Goal: Task Accomplishment & Management: Complete application form

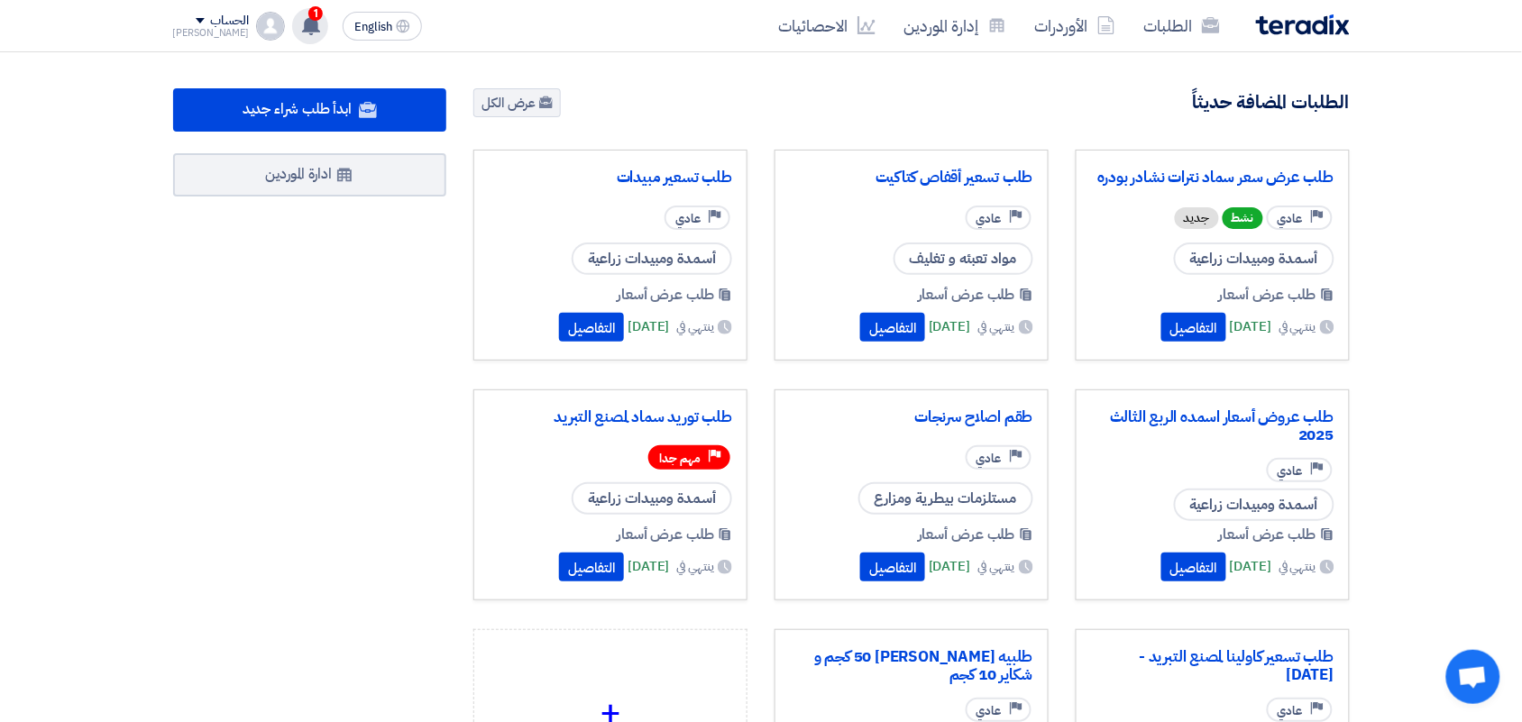
click at [308, 7] on span "1" at bounding box center [315, 13] width 14 height 14
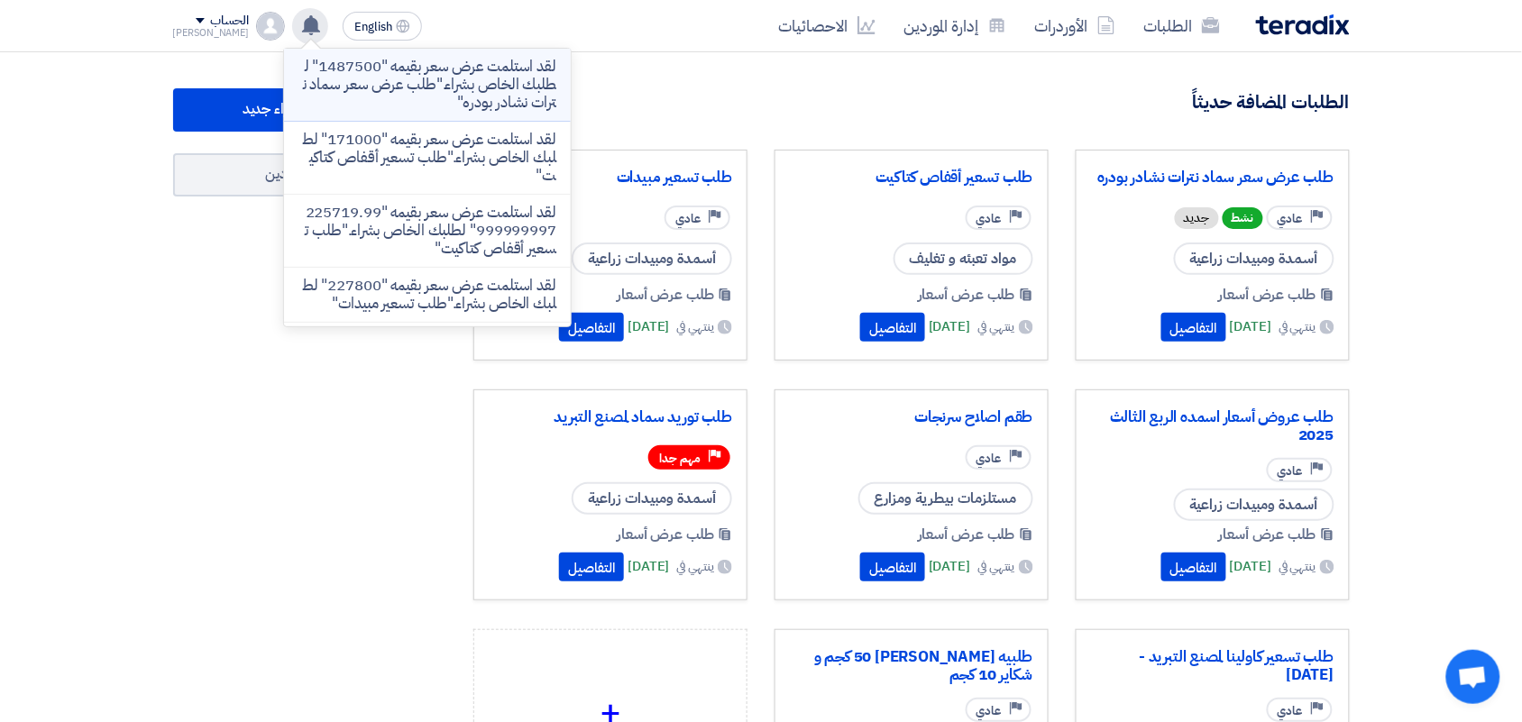
click at [401, 61] on p "لقد استلمت عرض سعر بقيمه "1487500" لطلبك الخاص بشراء."طلب عرض سعر سماد نترات نش…" at bounding box center [427, 85] width 258 height 54
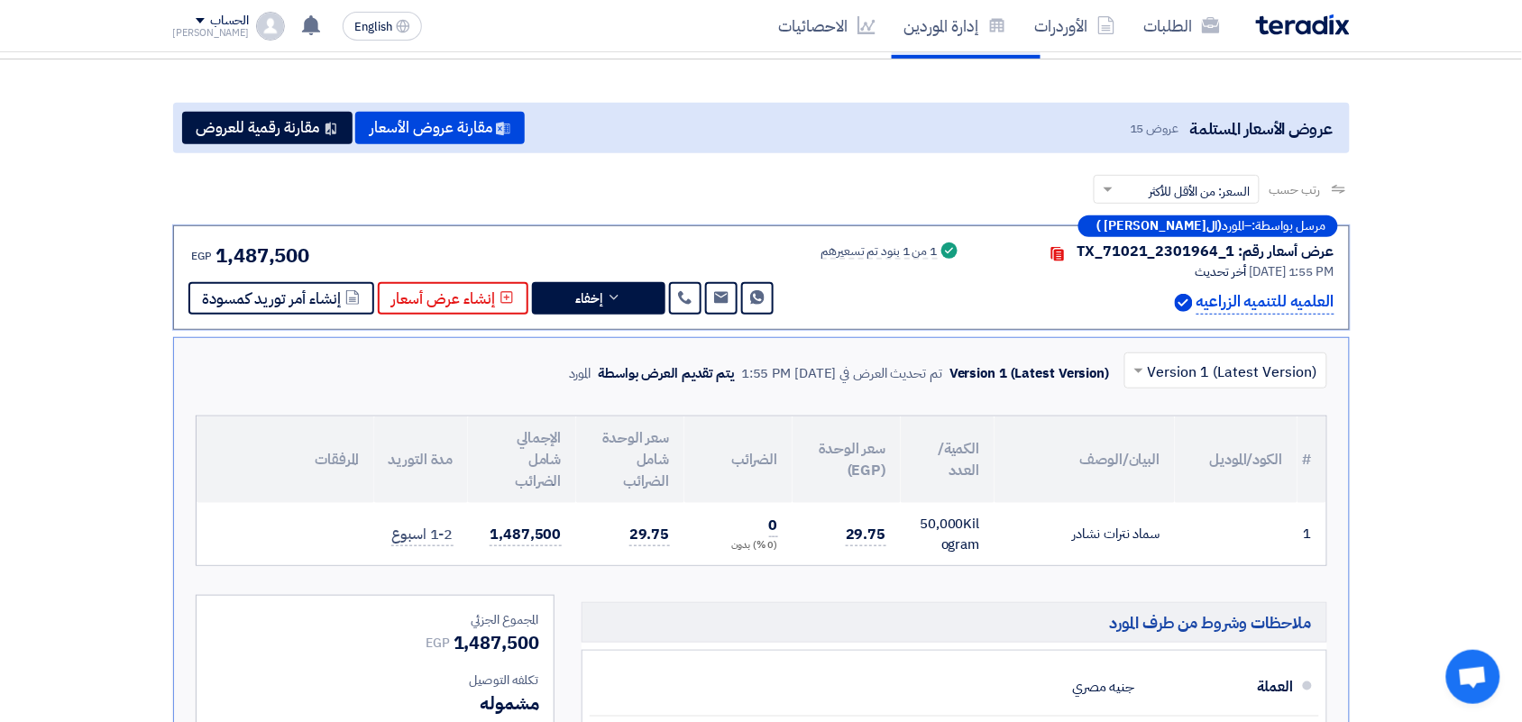
scroll to position [154, 0]
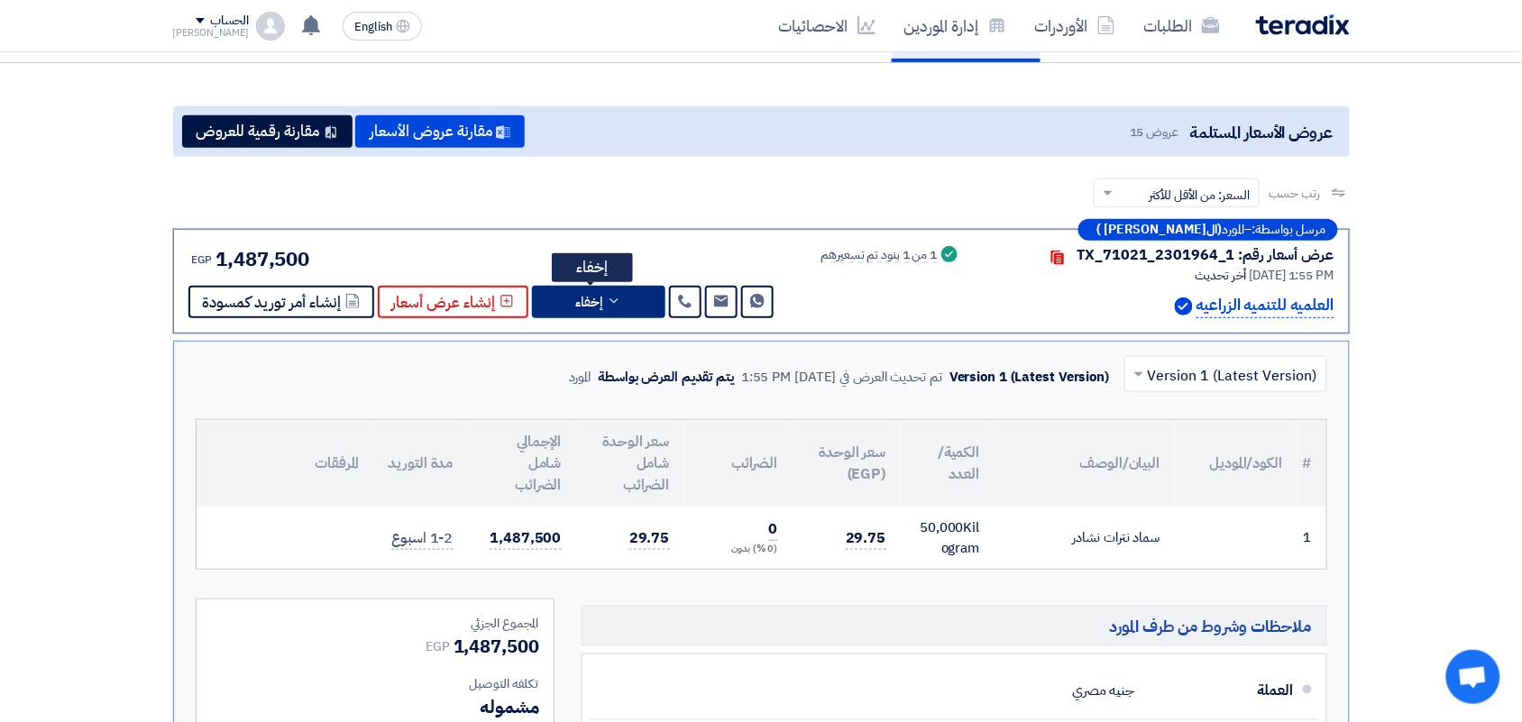
click at [598, 298] on button "إخفاء" at bounding box center [598, 302] width 133 height 32
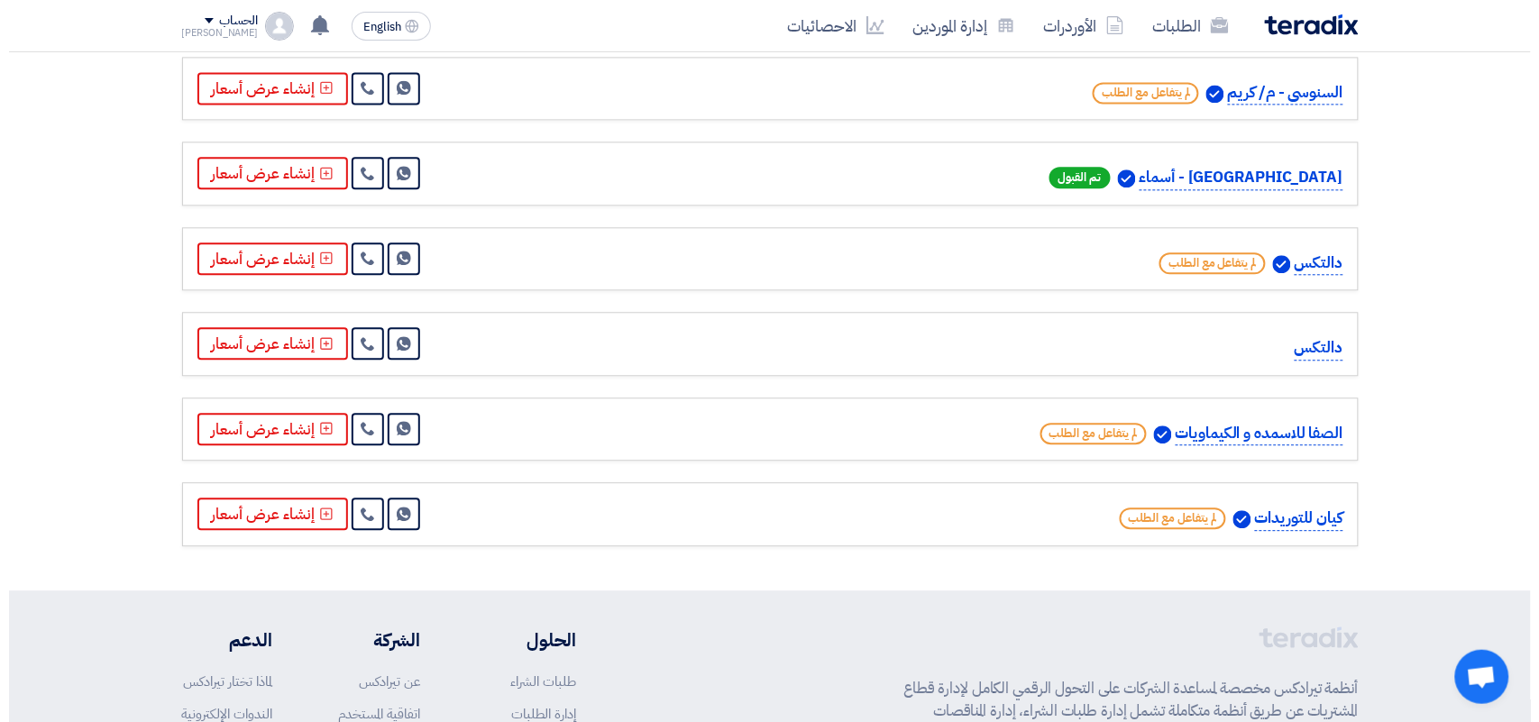
scroll to position [1168, 0]
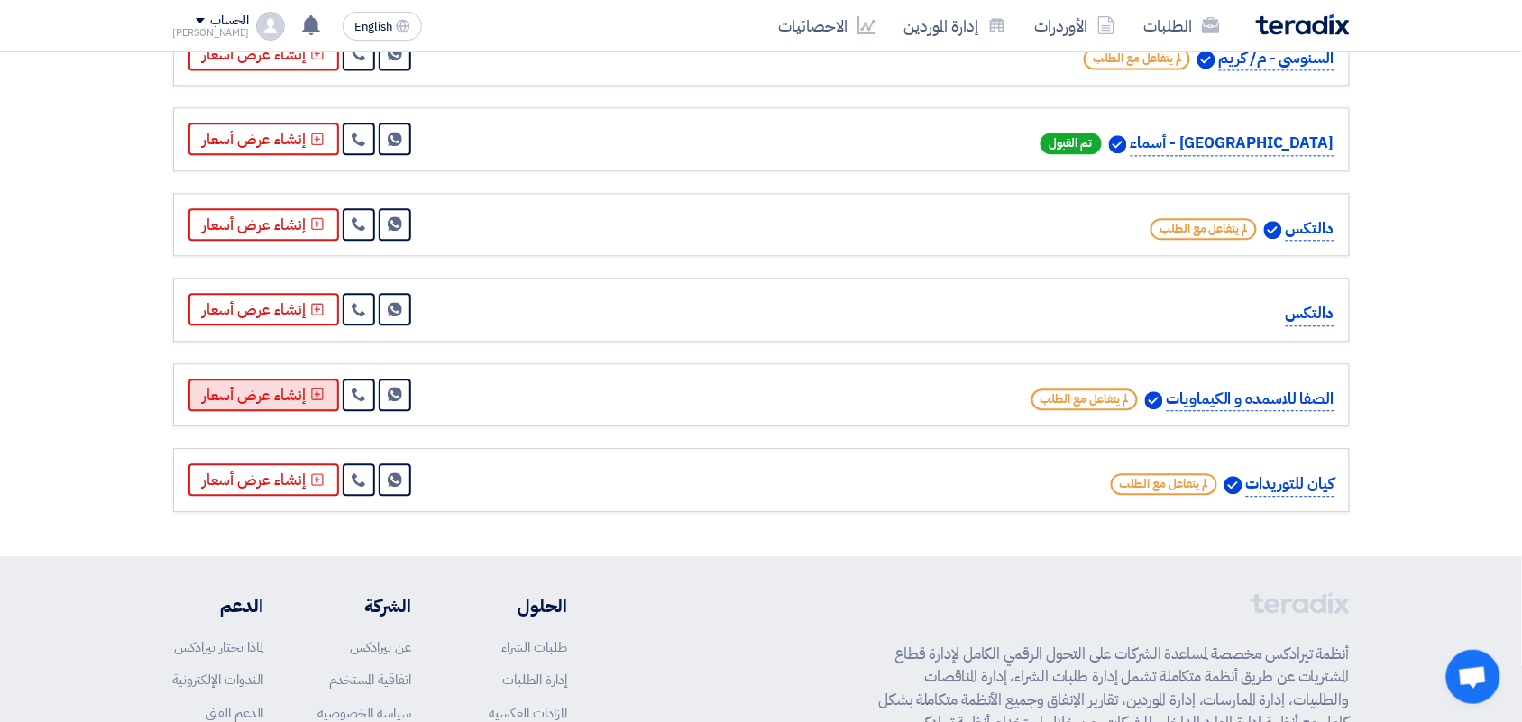
click at [275, 393] on button "إنشاء عرض أسعار" at bounding box center [263, 395] width 151 height 32
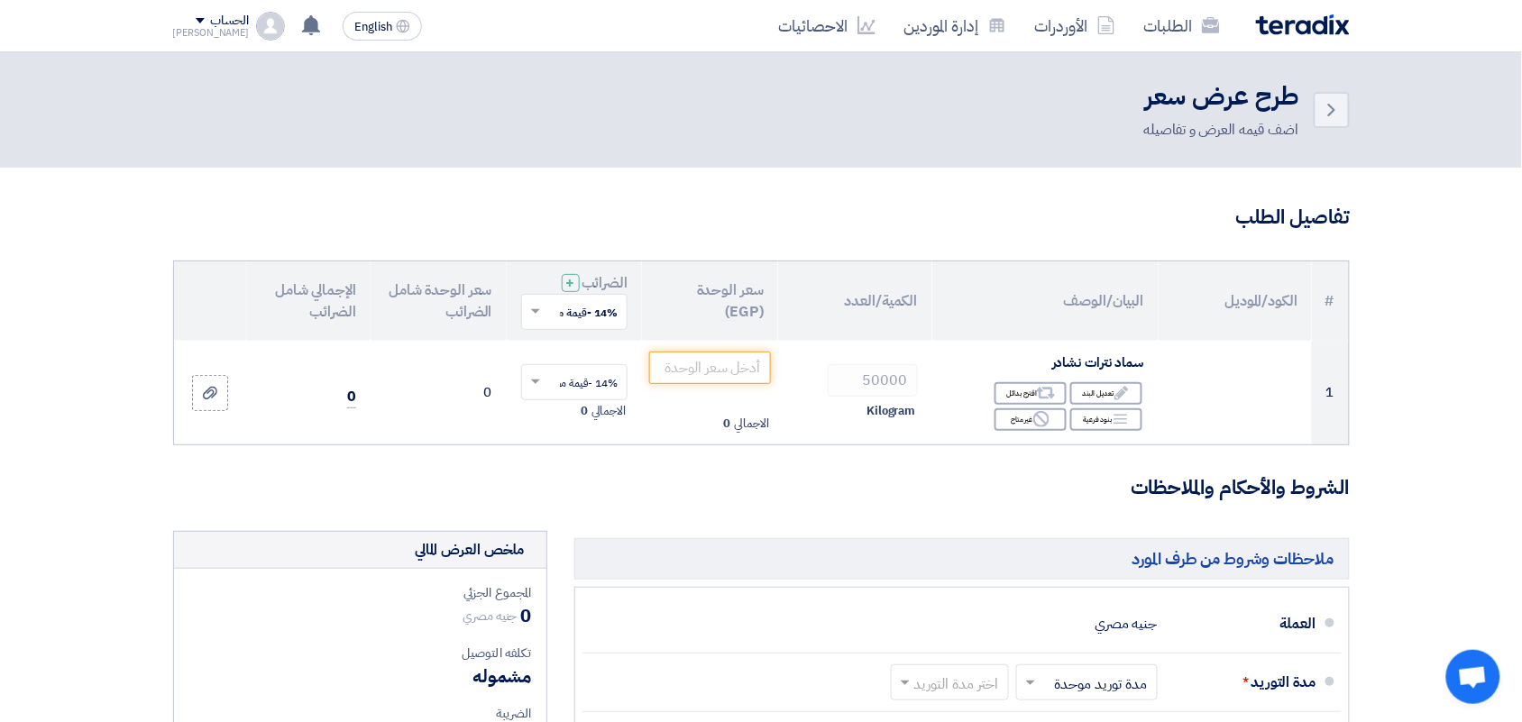
click at [566, 322] on input "text" at bounding box center [584, 313] width 71 height 30
click at [554, 375] on div "0% -معفى" at bounding box center [574, 378] width 105 height 32
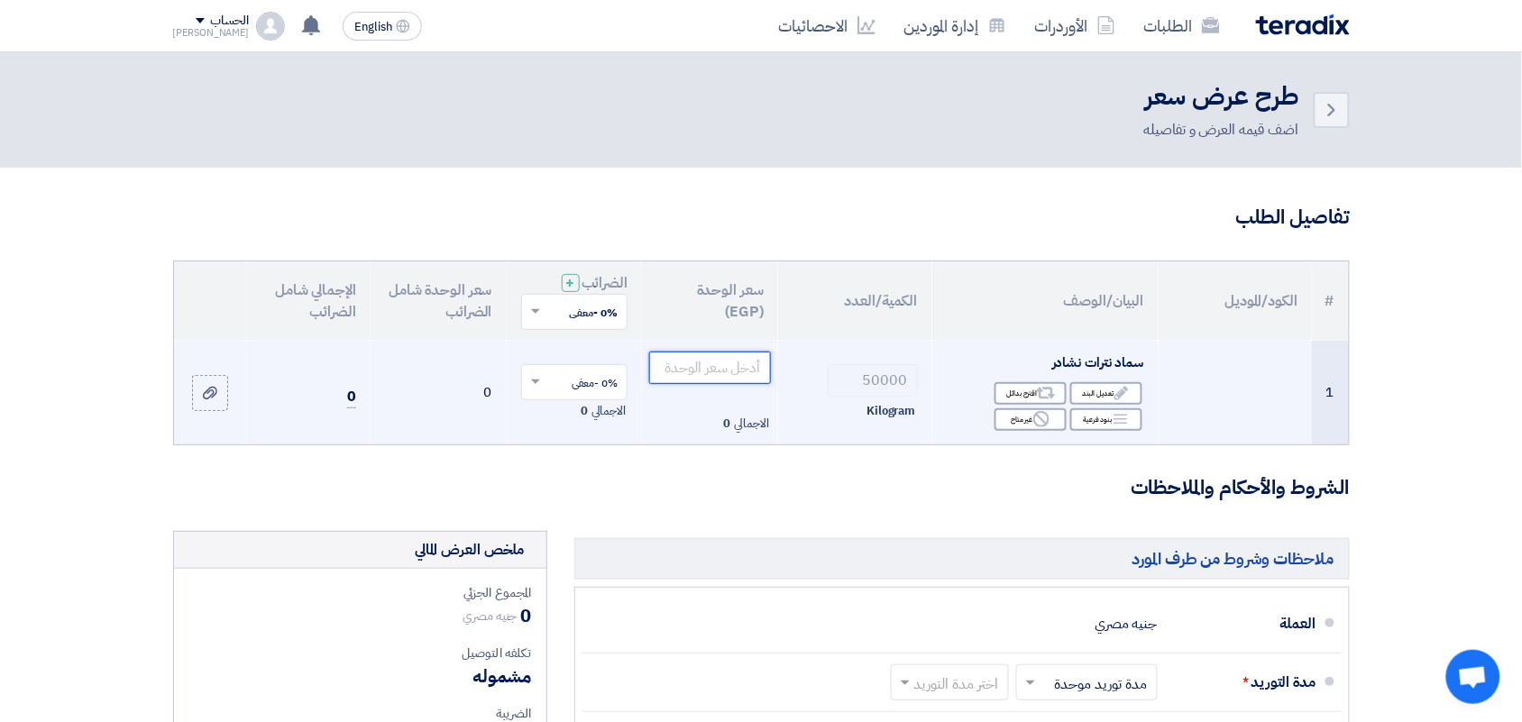
click at [694, 372] on input "number" at bounding box center [710, 368] width 122 height 32
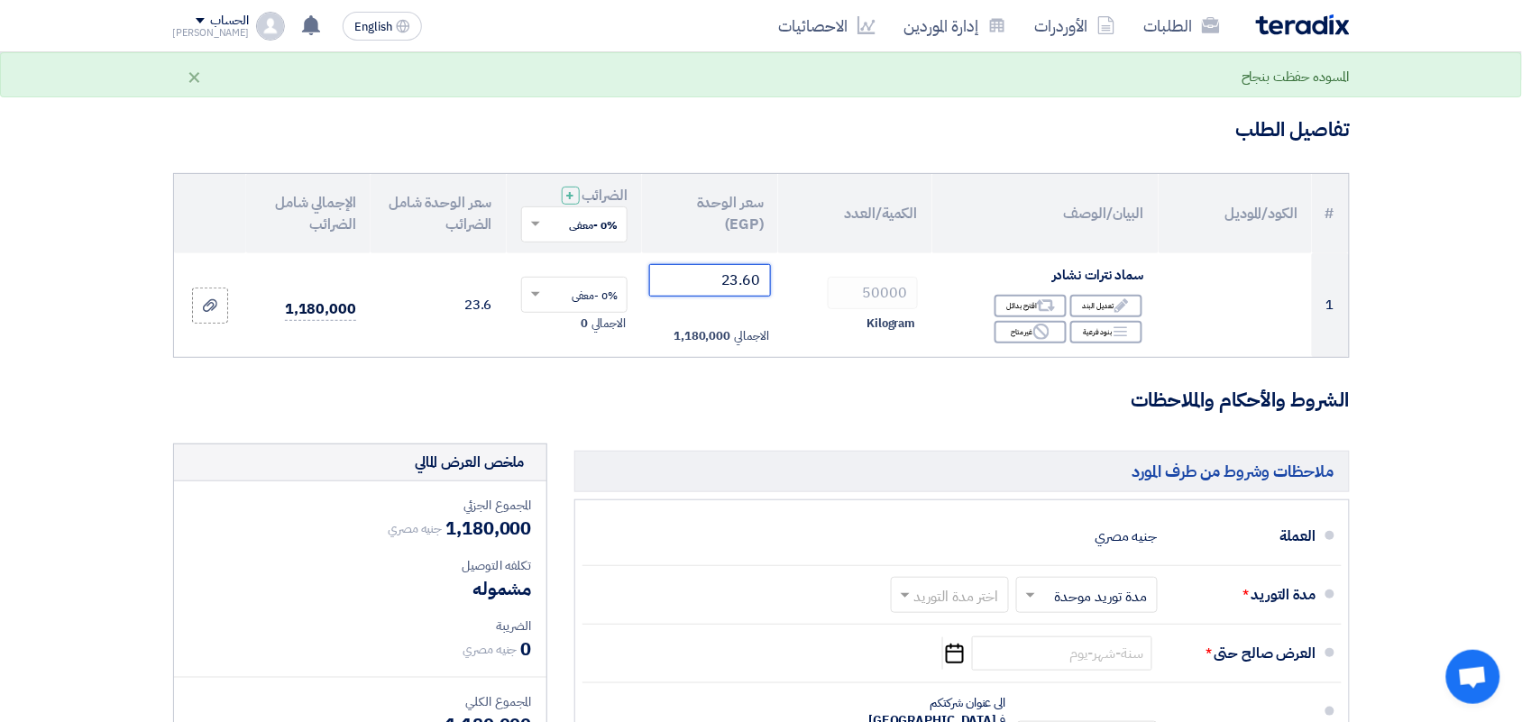
scroll to position [225, 0]
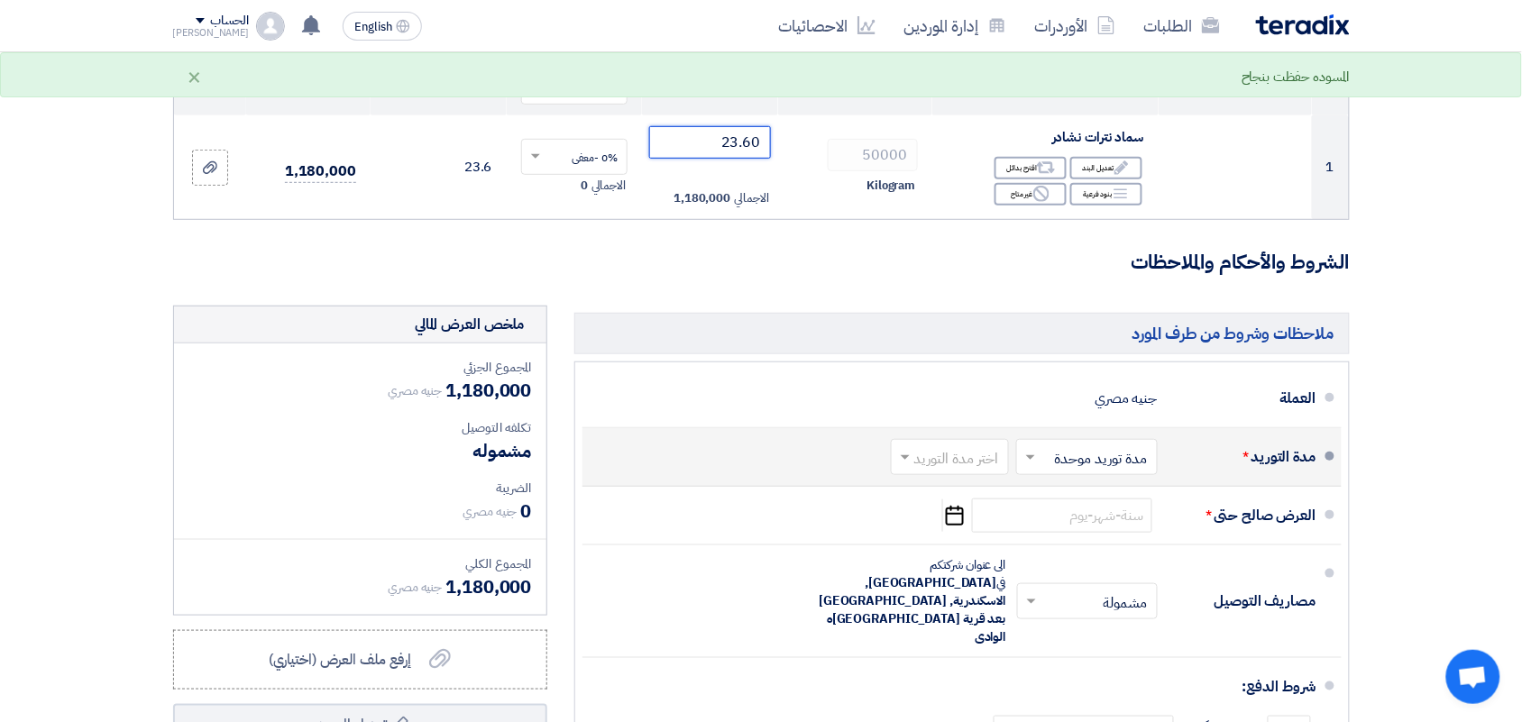
type input "23.60"
click at [929, 452] on input "text" at bounding box center [946, 458] width 109 height 26
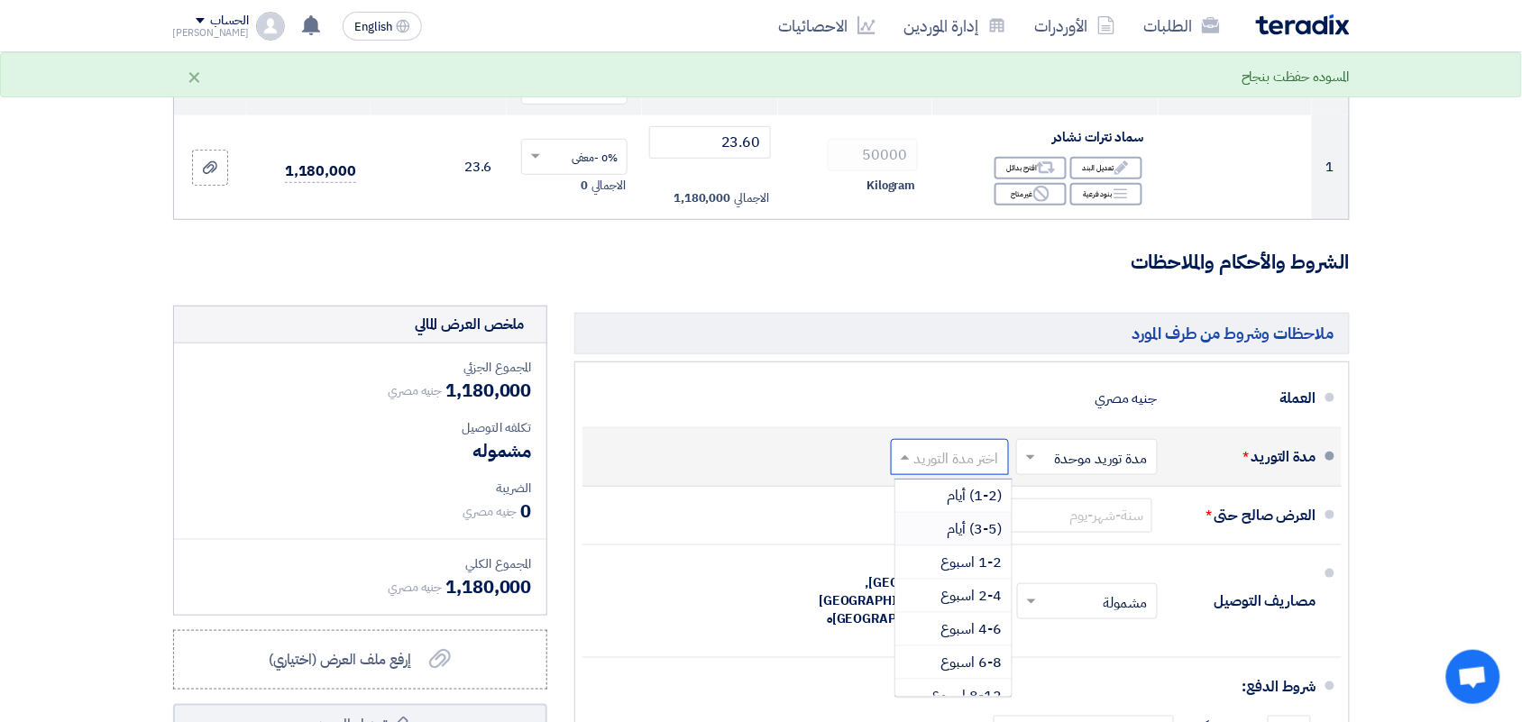
click at [920, 519] on div "(3-5) أيام" at bounding box center [953, 529] width 116 height 33
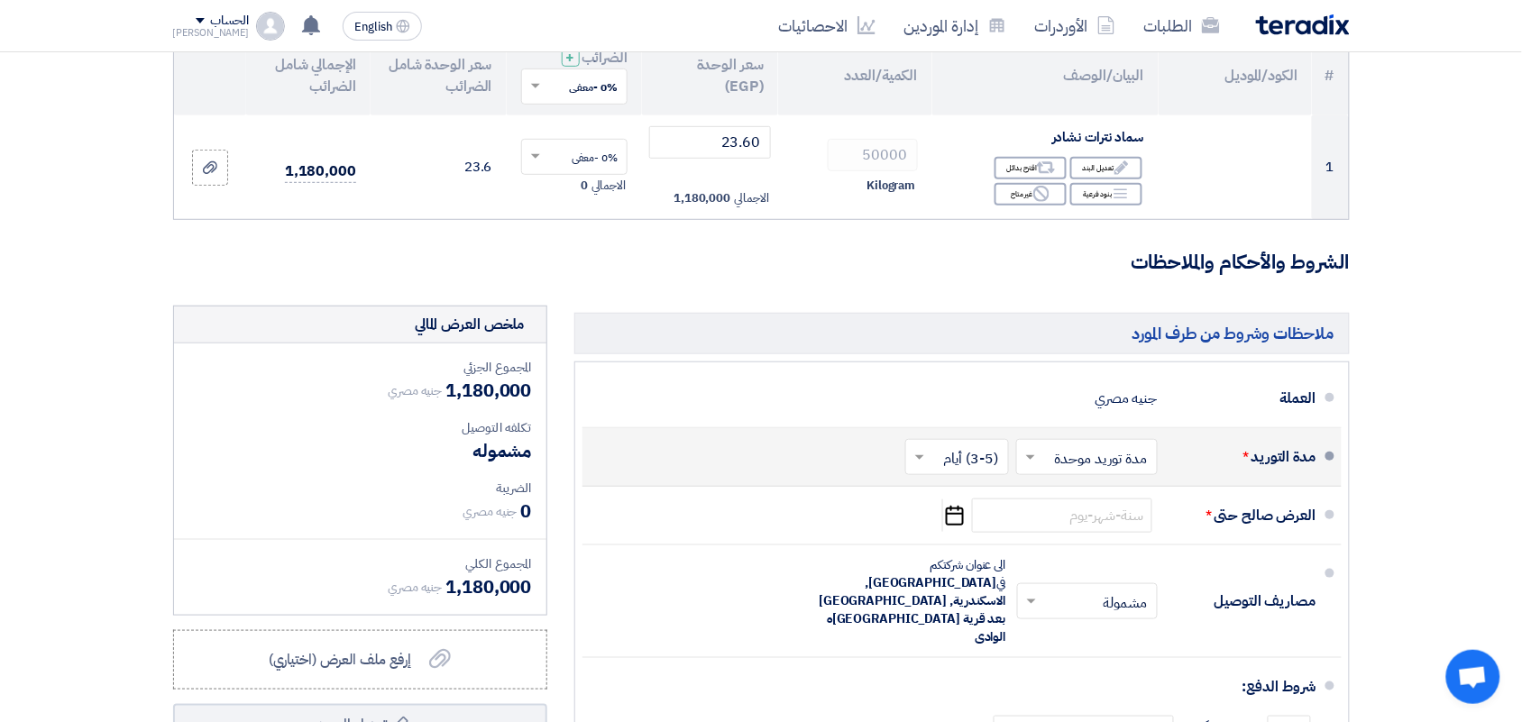
click at [930, 452] on input "text" at bounding box center [953, 458] width 95 height 26
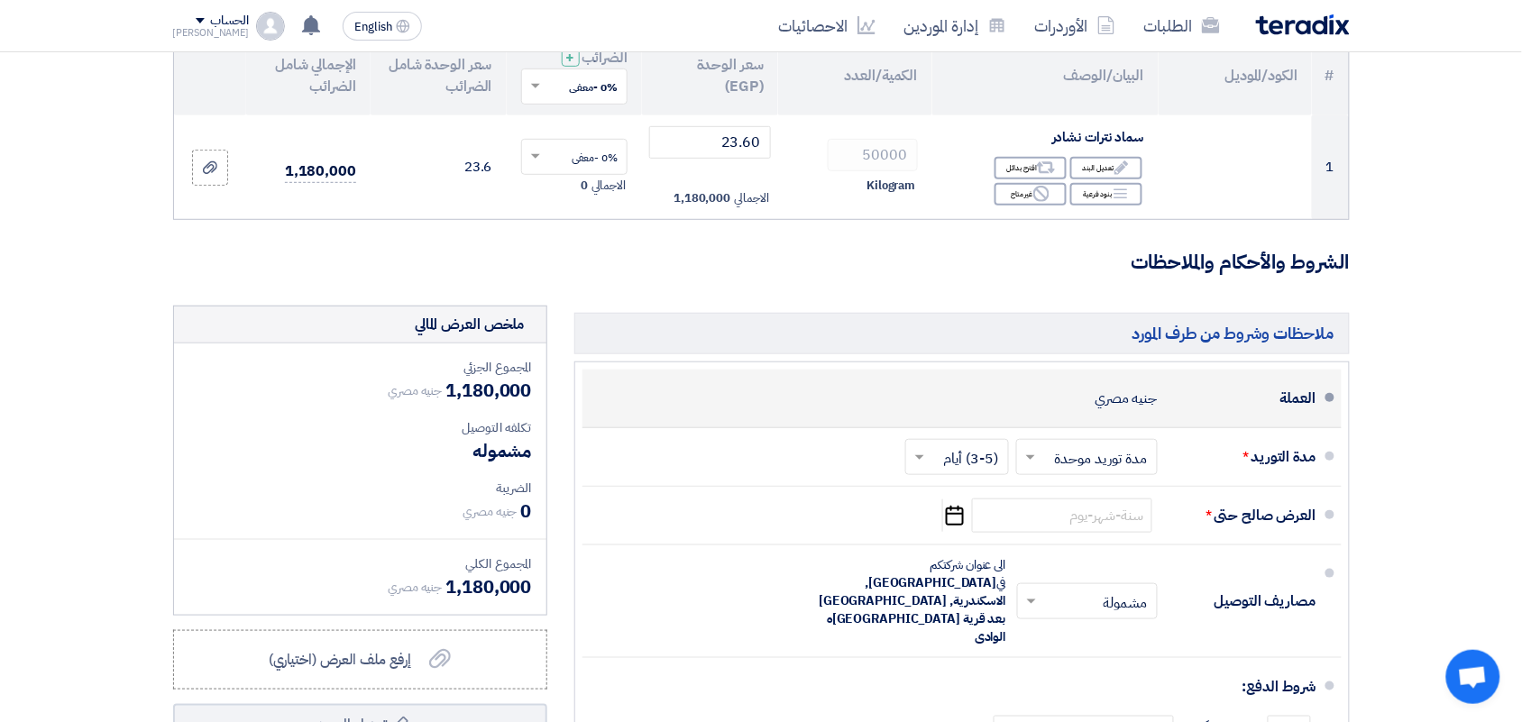
click at [794, 426] on li "العملة جنيه مصري" at bounding box center [961, 399] width 759 height 59
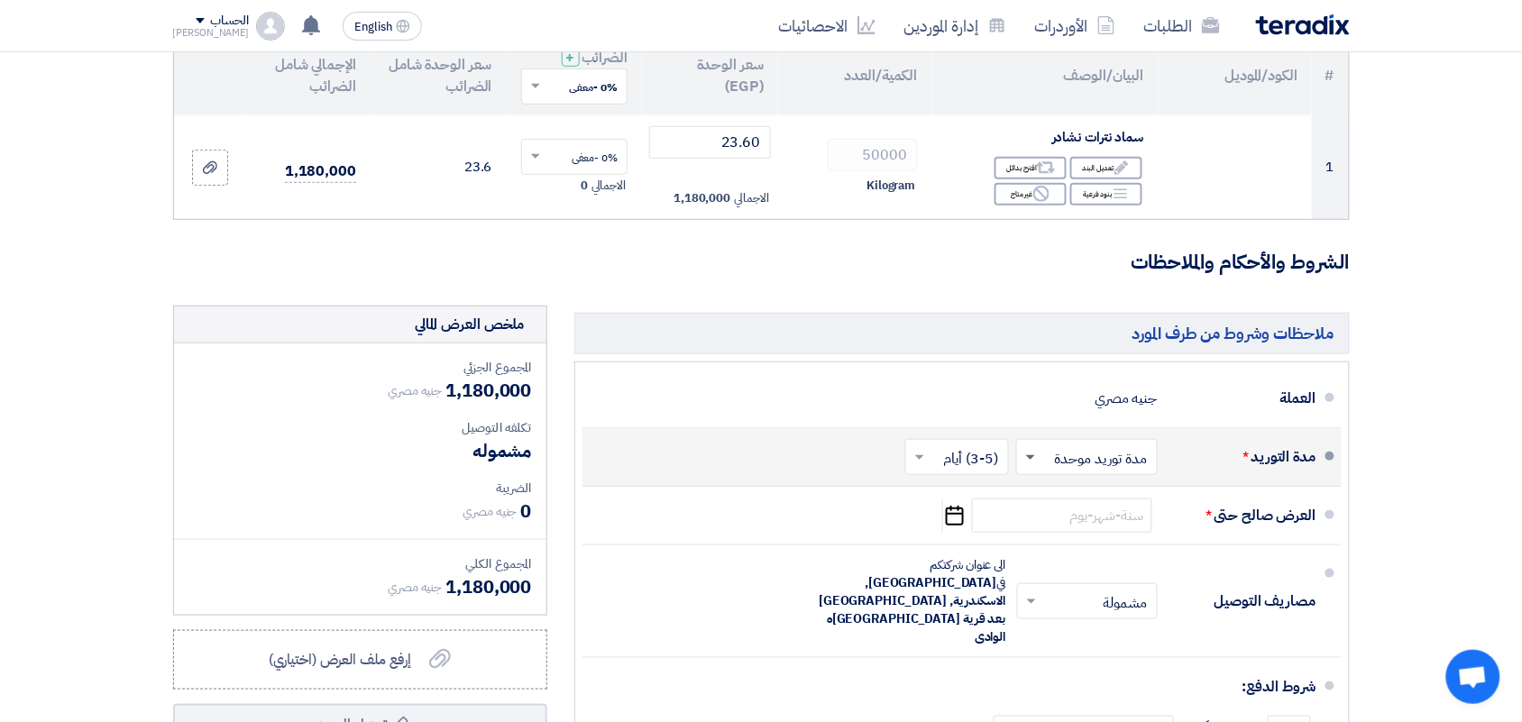
click at [1028, 457] on span at bounding box center [1030, 458] width 9 height 6
click at [1048, 523] on div "مدة توريد موحدة" at bounding box center [1091, 529] width 140 height 32
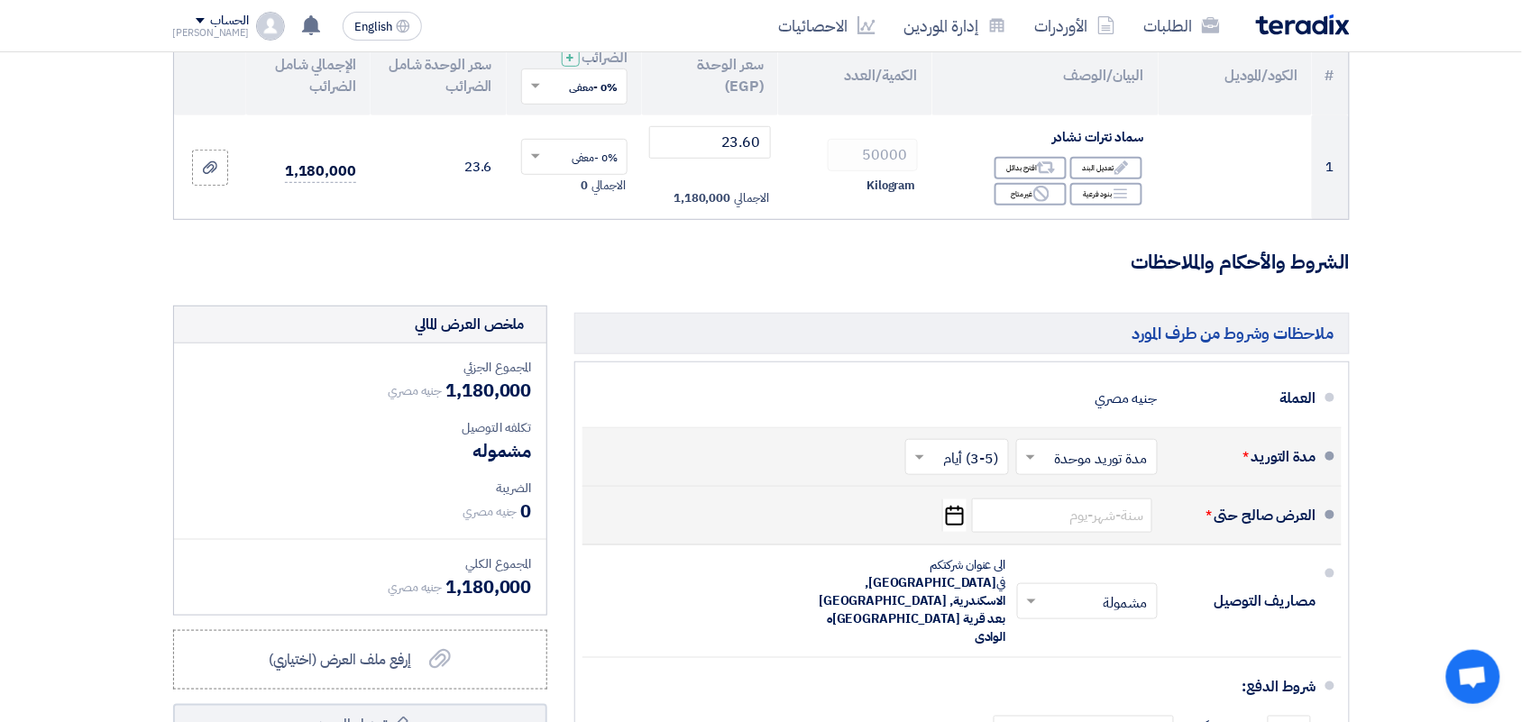
click at [952, 515] on icon "Pick a date" at bounding box center [954, 515] width 24 height 32
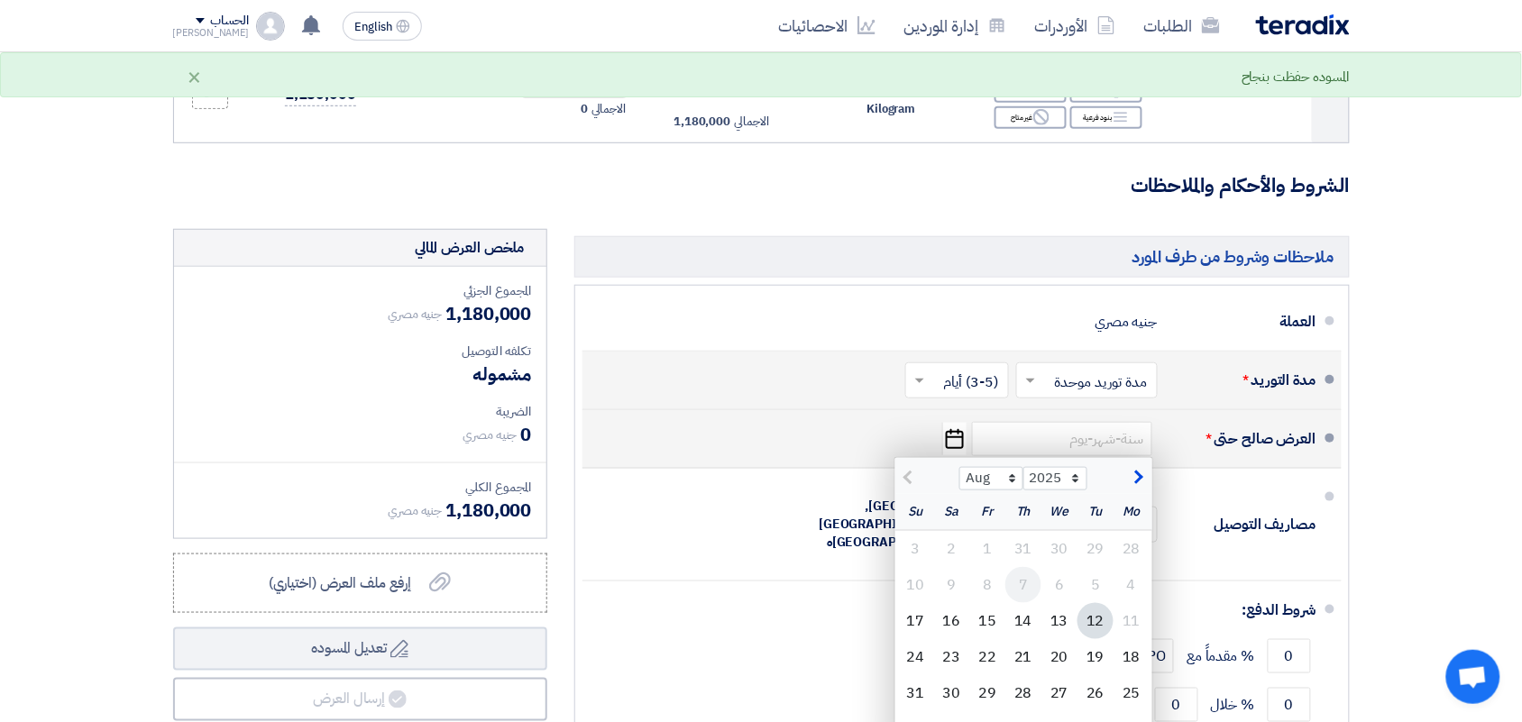
scroll to position [338, 0]
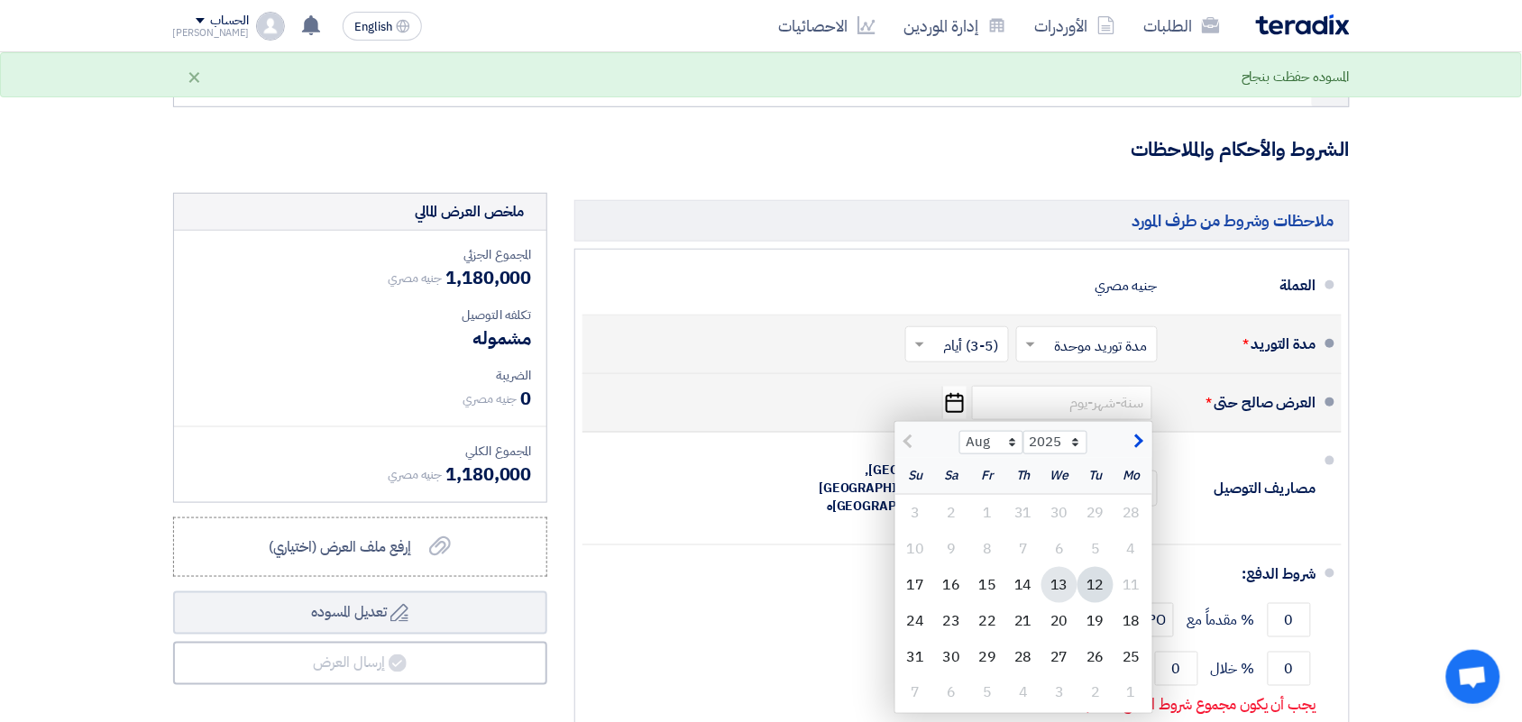
click at [1067, 589] on div "13" at bounding box center [1059, 585] width 36 height 36
type input "[DATE]"
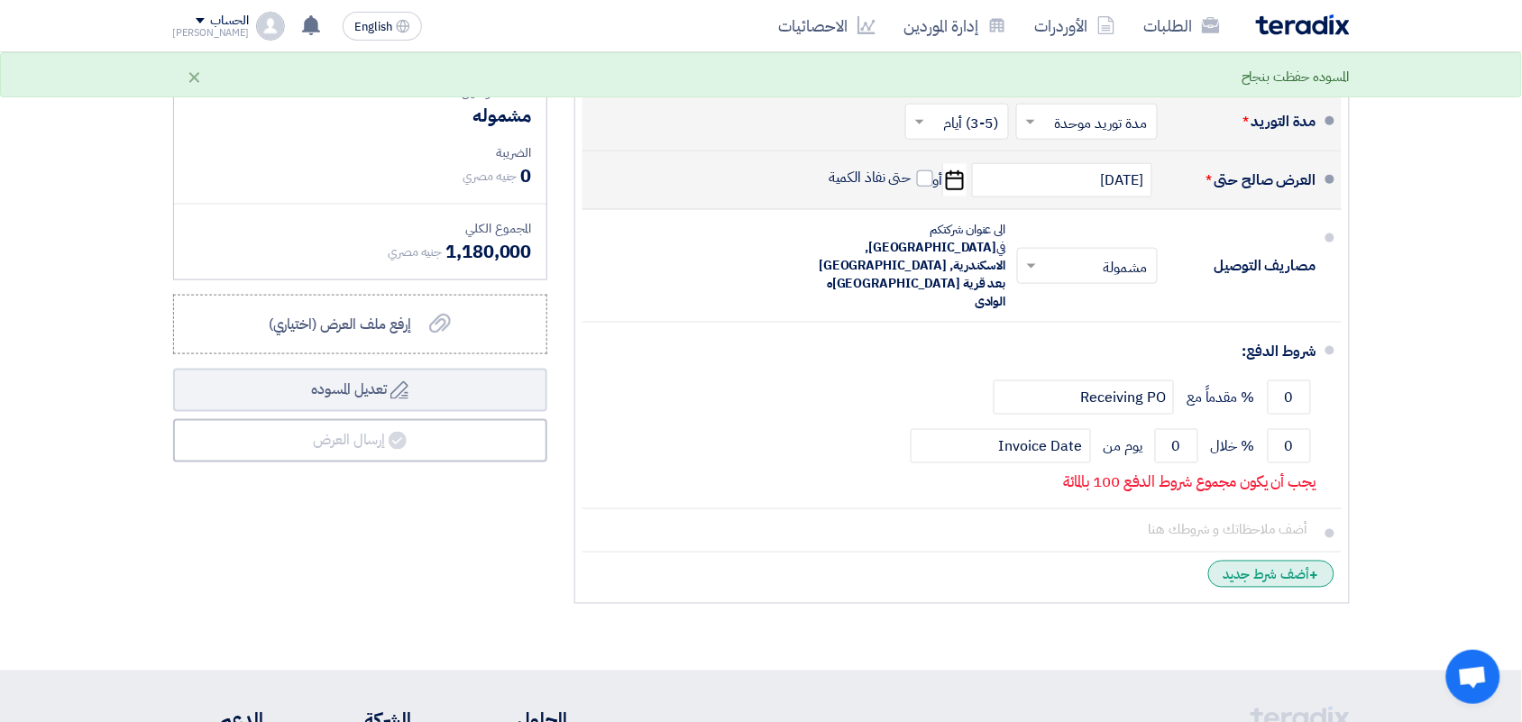
scroll to position [563, 0]
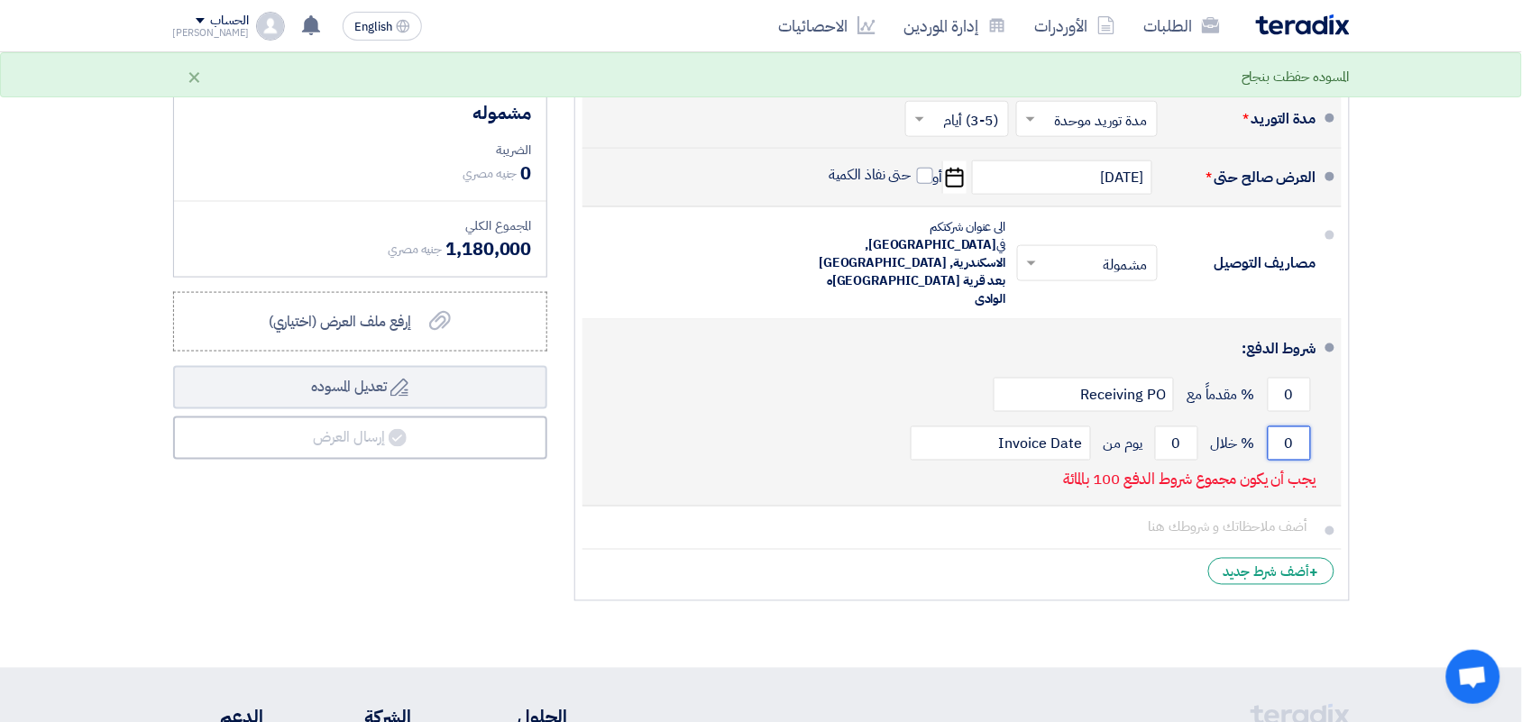
click at [1277, 426] on input "0" at bounding box center [1289, 443] width 43 height 34
type input "100"
click at [1156, 426] on input "0" at bounding box center [1176, 443] width 43 height 34
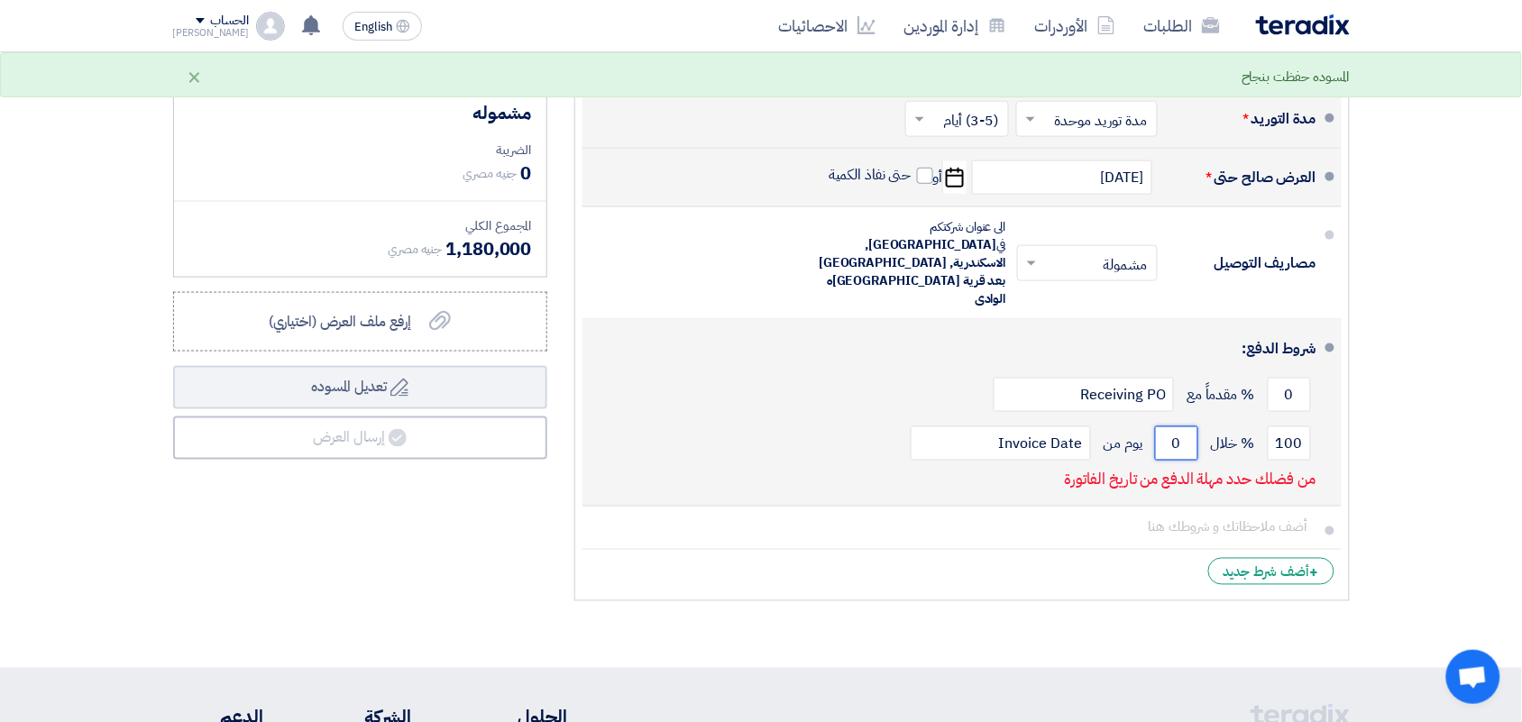
click at [1160, 426] on input "0" at bounding box center [1176, 443] width 43 height 34
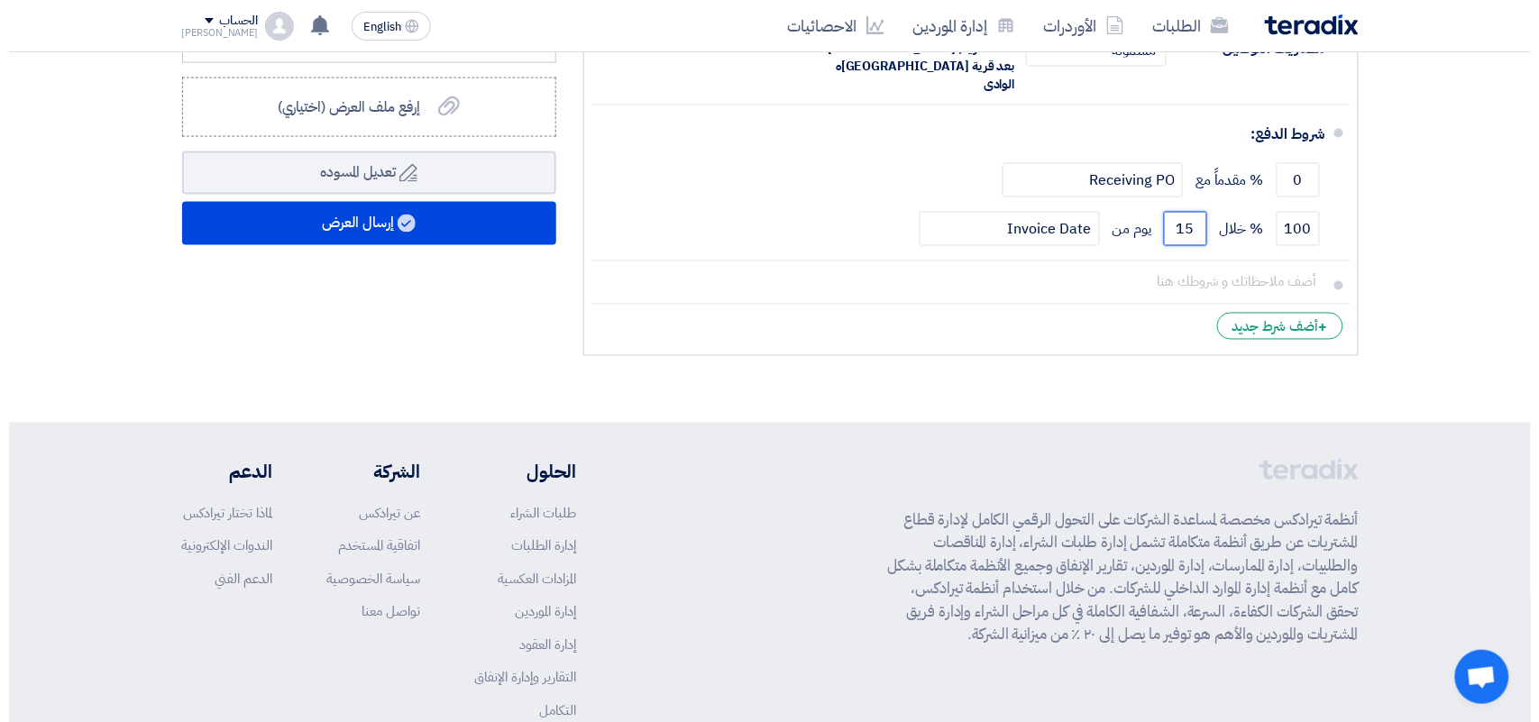
scroll to position [789, 0]
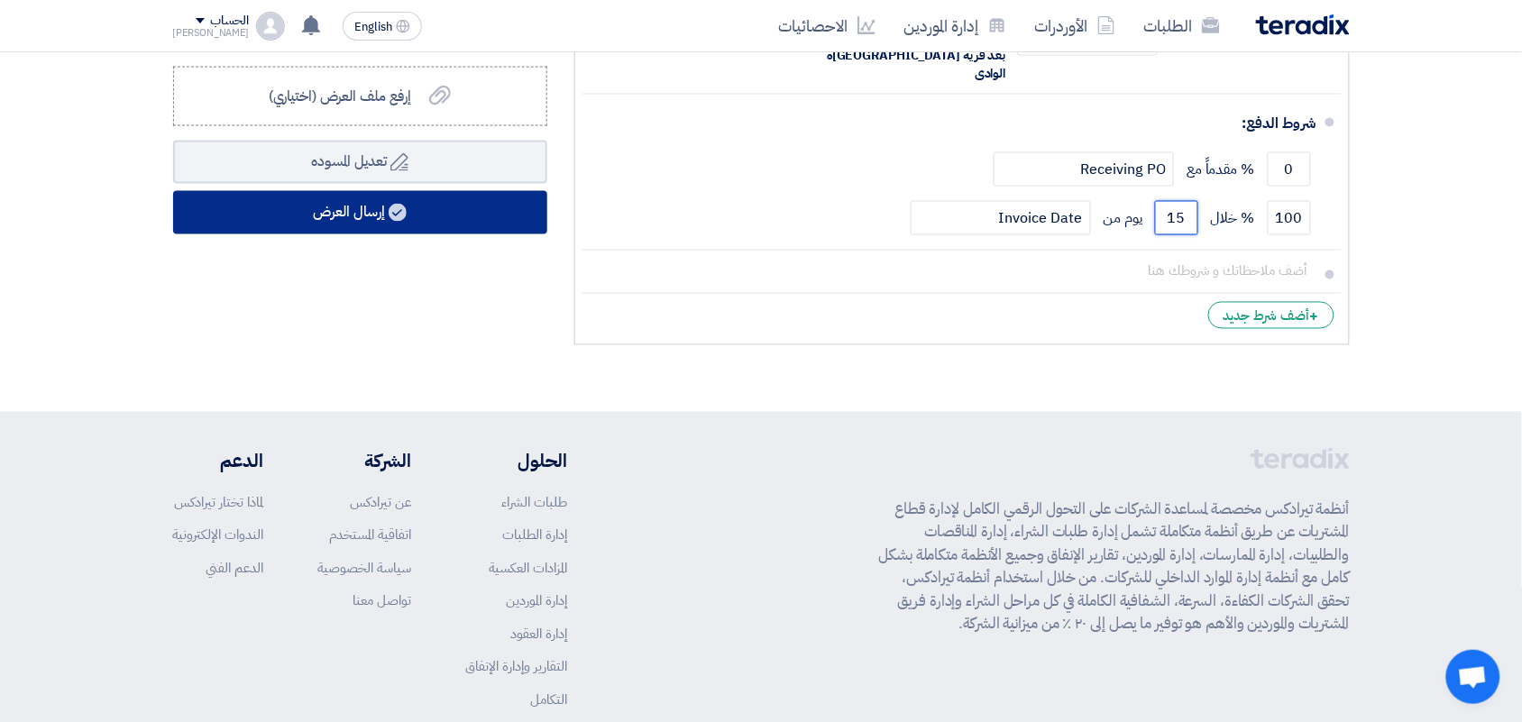
type input "15"
click at [377, 217] on button "إرسال العرض" at bounding box center [360, 212] width 374 height 43
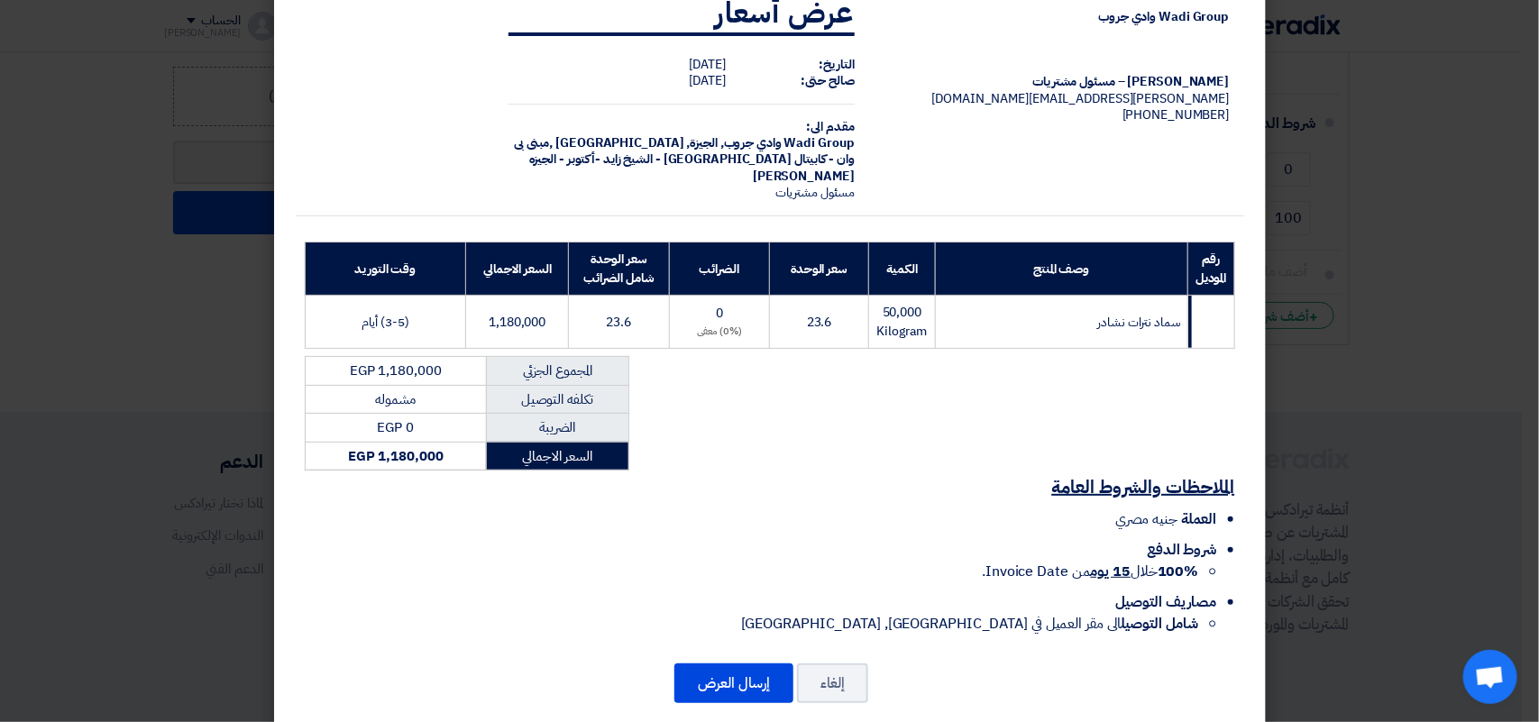
scroll to position [74, 0]
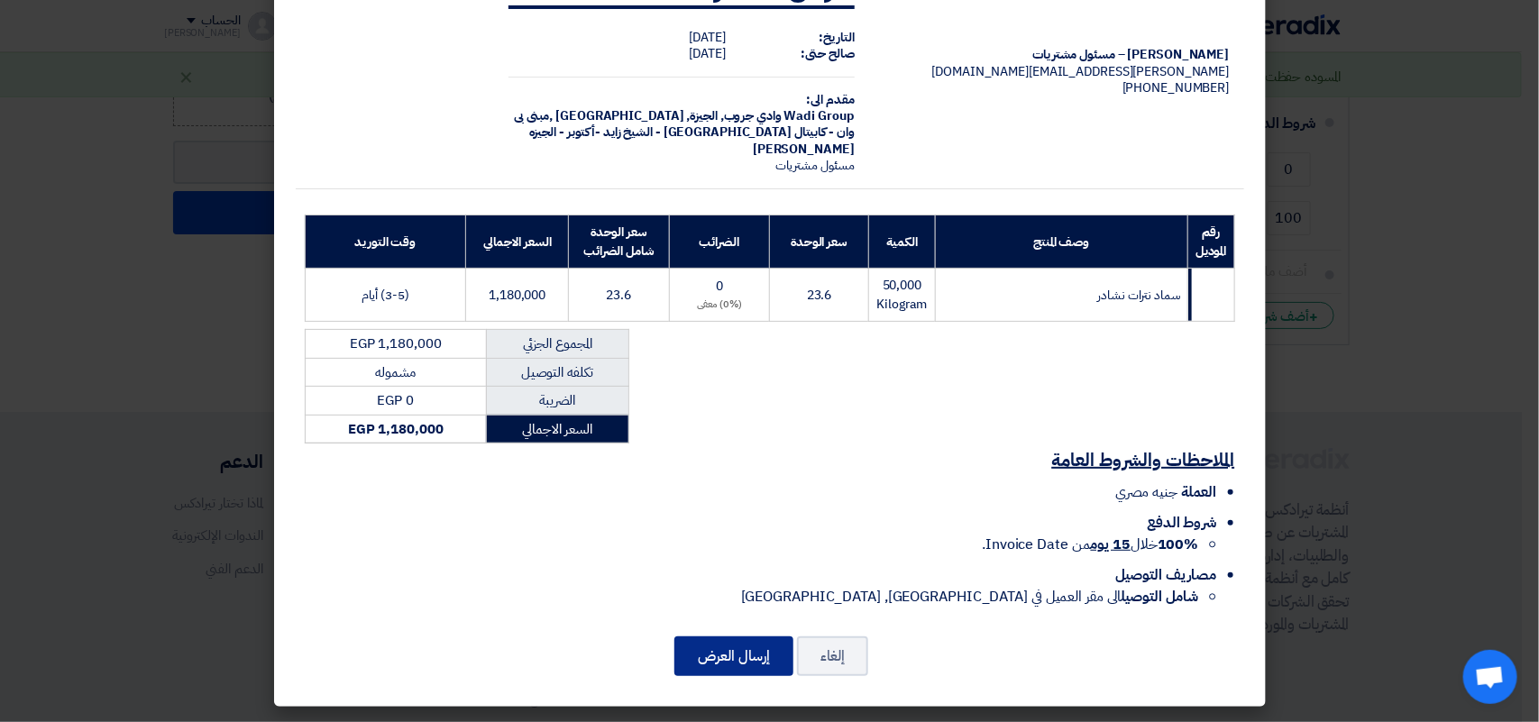
click at [746, 664] on button "إرسال العرض" at bounding box center [733, 657] width 119 height 40
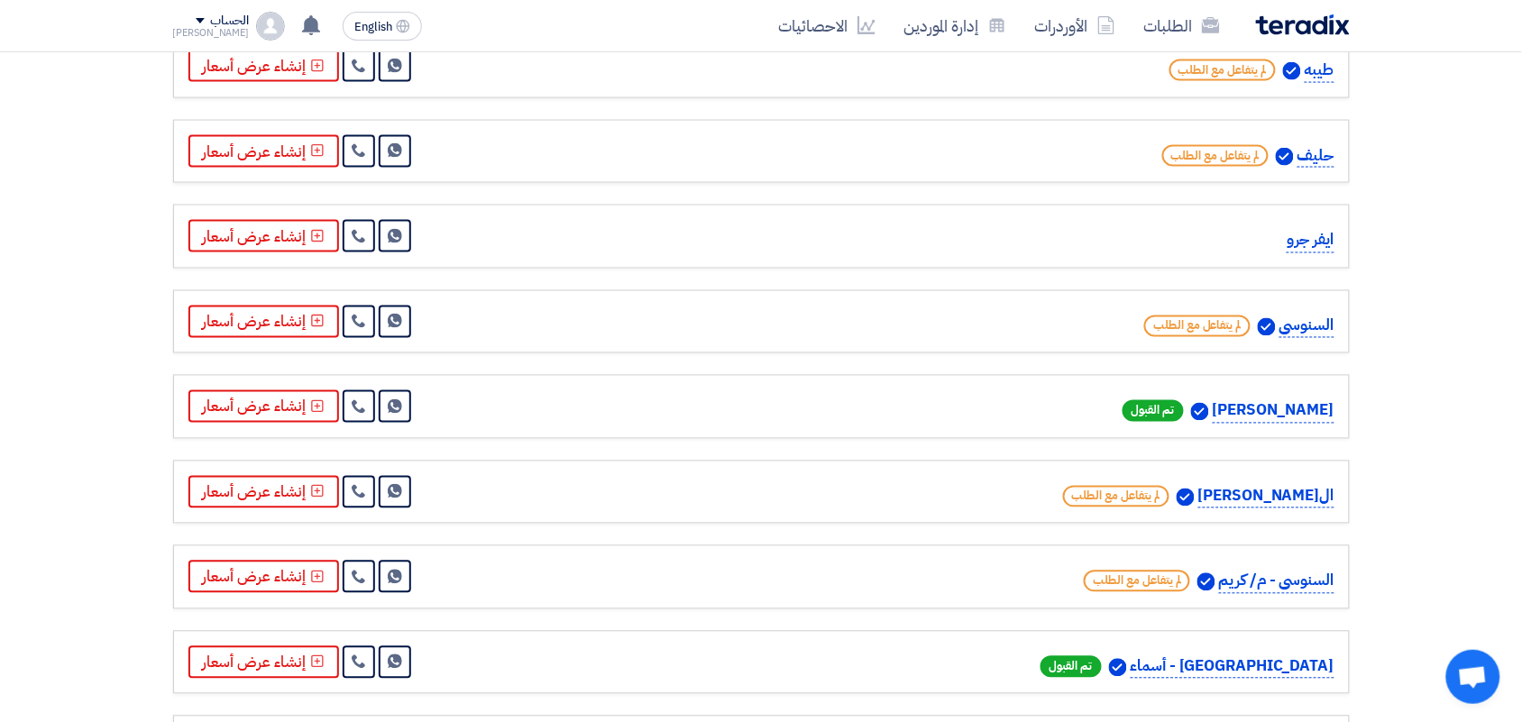
scroll to position [902, 0]
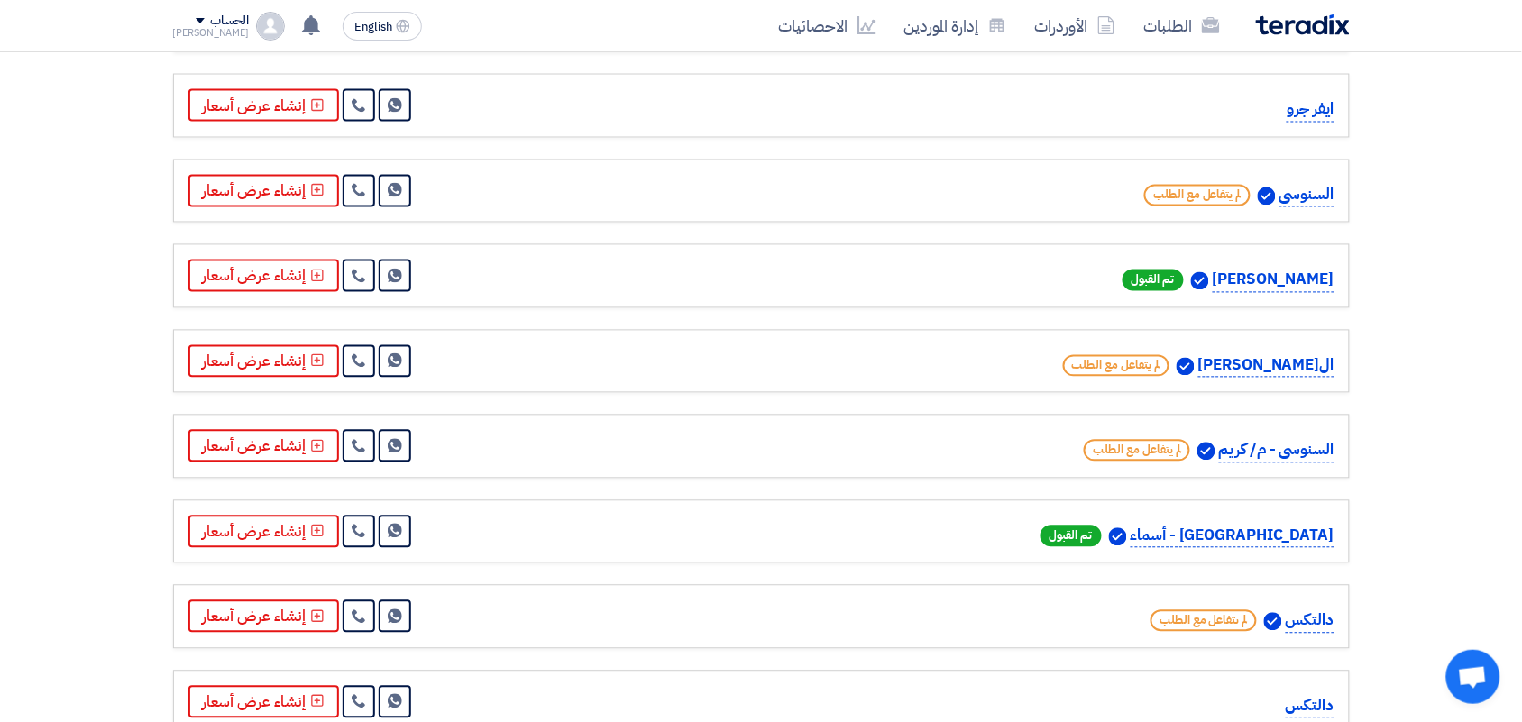
click at [1251, 534] on p "[GEOGRAPHIC_DATA] - أسماء" at bounding box center [1233, 537] width 204 height 24
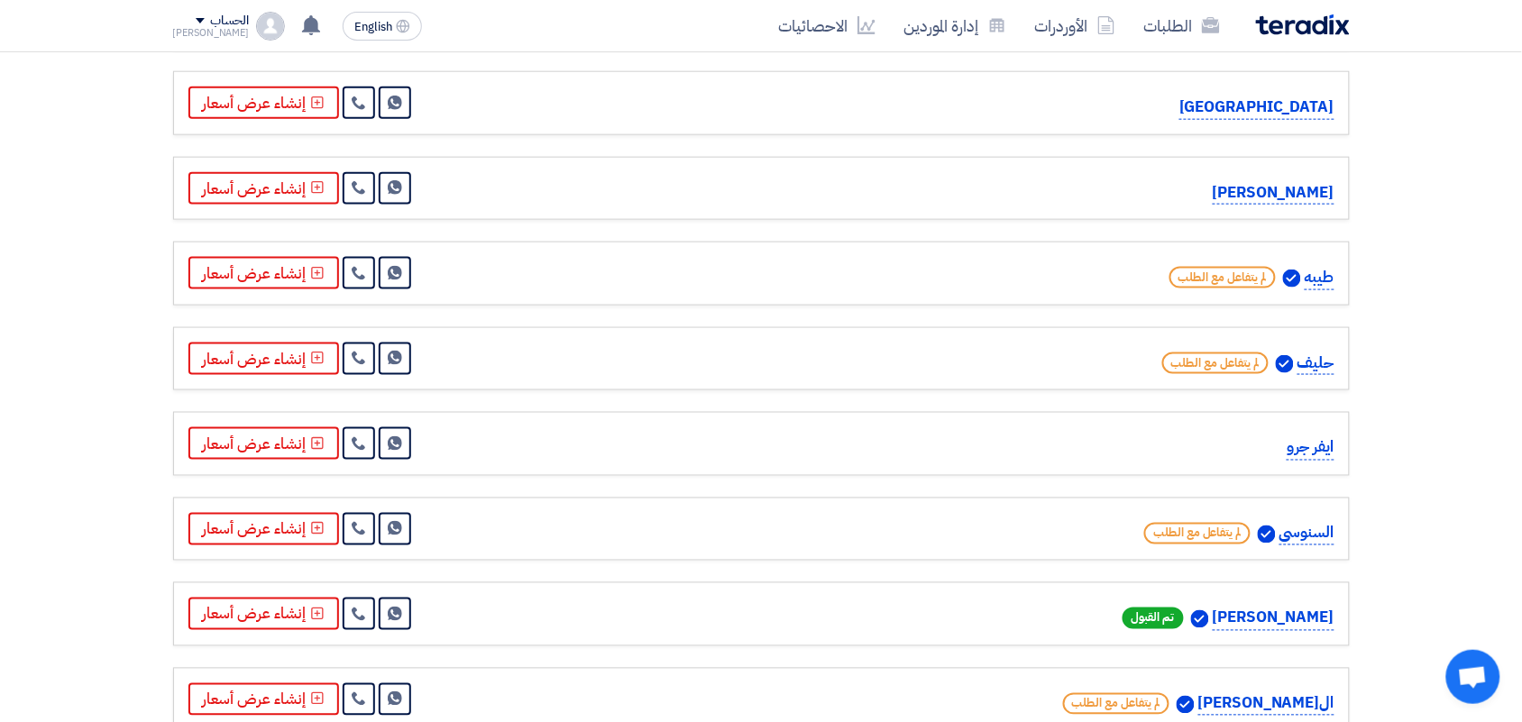
scroll to position [0, 0]
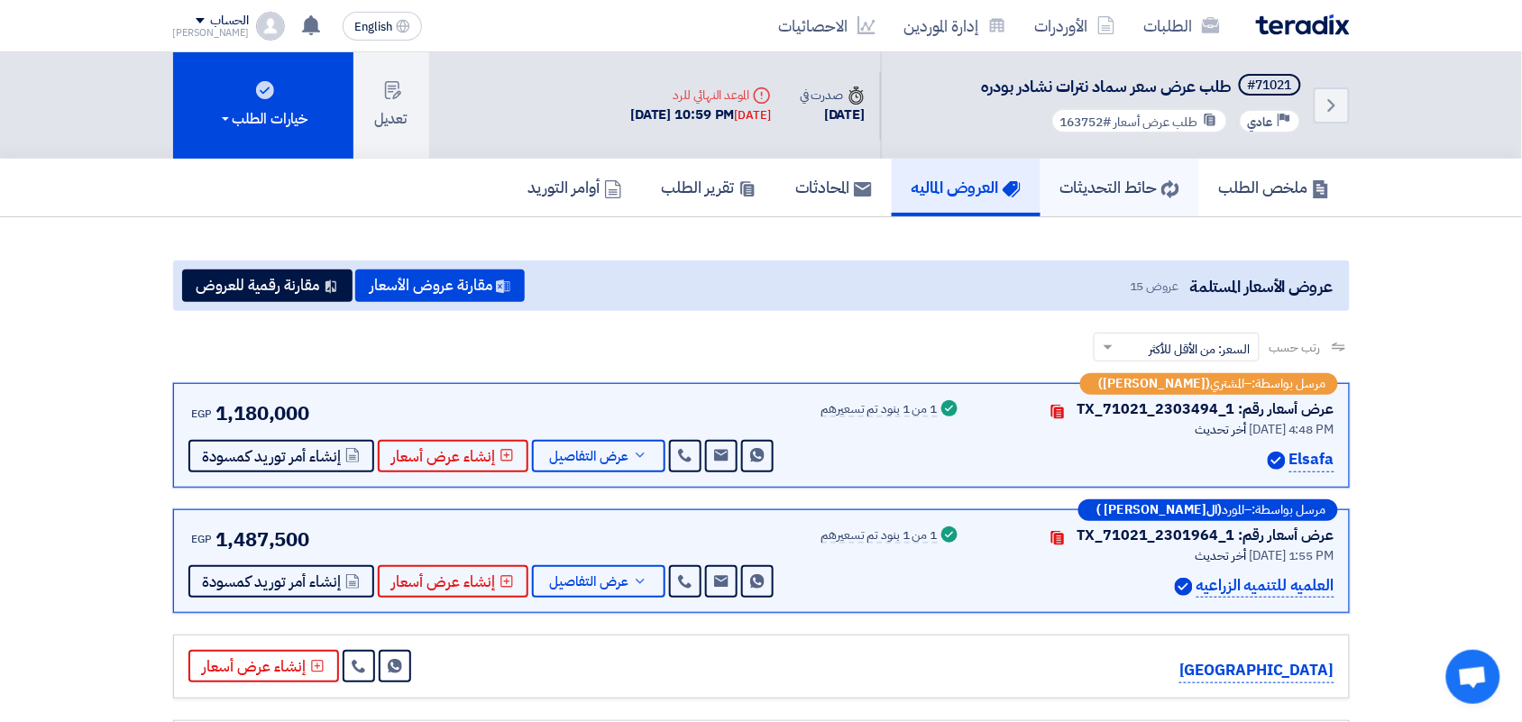
click at [1121, 187] on h5 "حائط التحديثات" at bounding box center [1119, 187] width 119 height 21
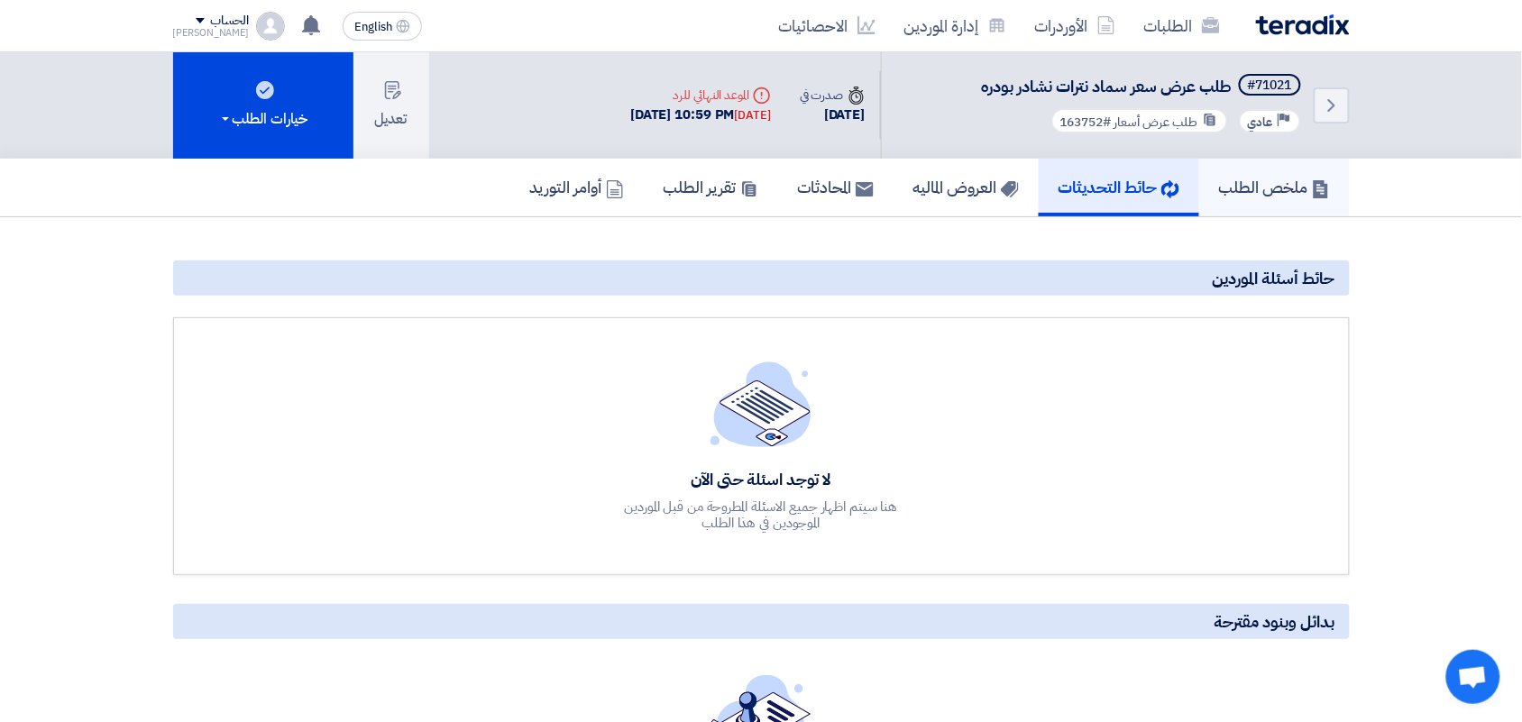
click at [1280, 200] on link "ملخص الطلب" at bounding box center [1274, 188] width 151 height 58
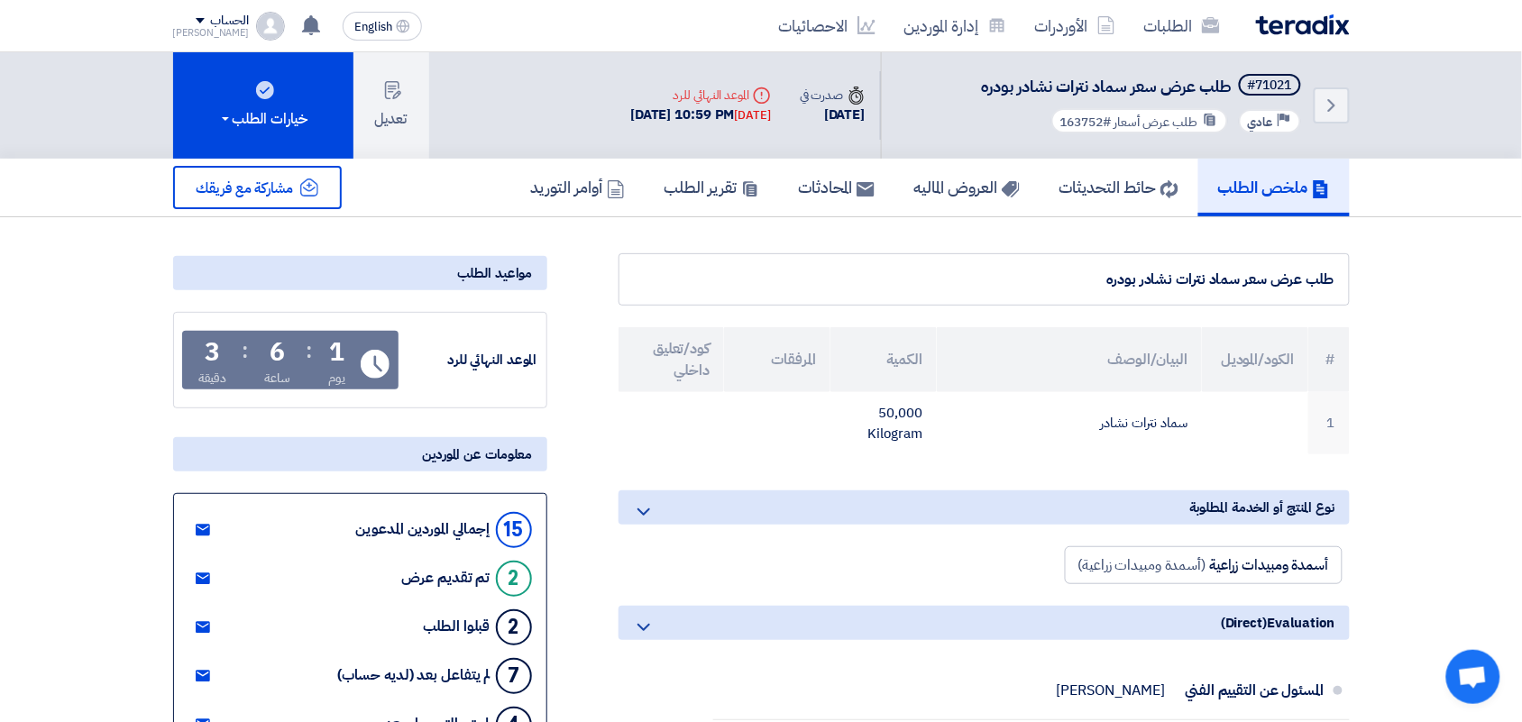
click at [1287, 20] on img at bounding box center [1303, 24] width 94 height 21
